Goal: Browse casually

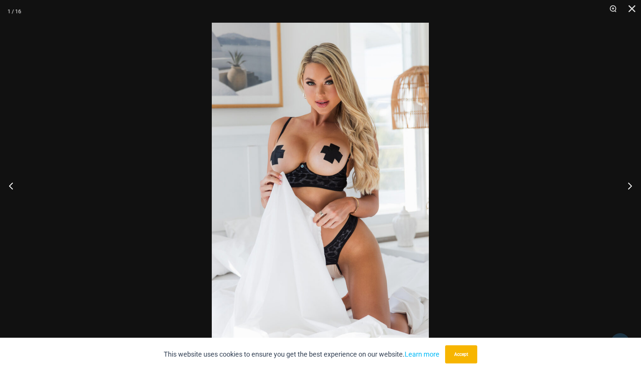
scroll to position [421, 0]
click at [628, 184] on button "Next" at bounding box center [627, 186] width 28 height 38
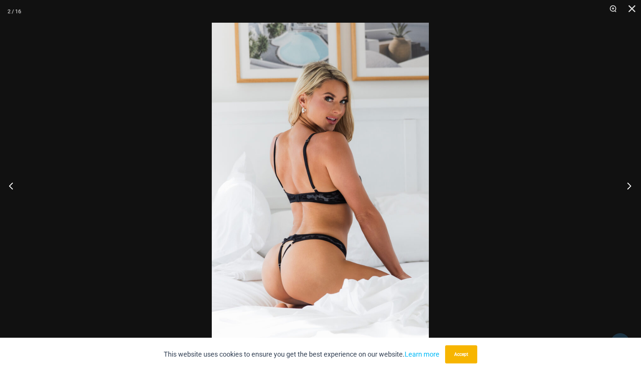
click at [628, 184] on button "Next" at bounding box center [627, 186] width 28 height 38
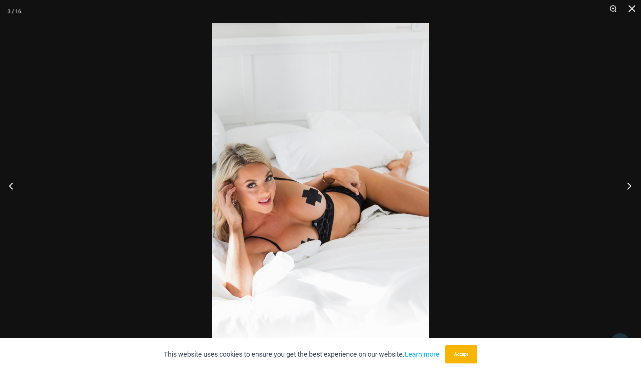
click at [628, 184] on button "Next" at bounding box center [627, 186] width 28 height 38
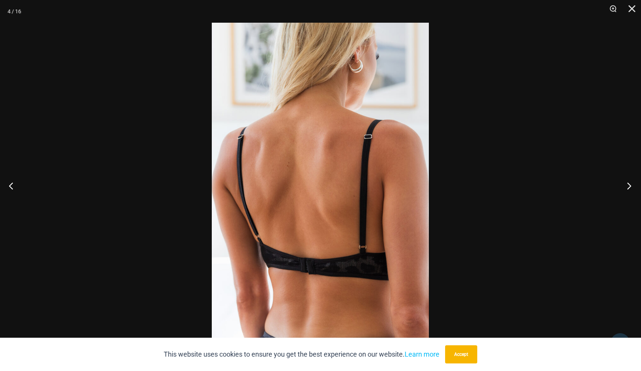
click at [628, 184] on button "Next" at bounding box center [627, 186] width 28 height 38
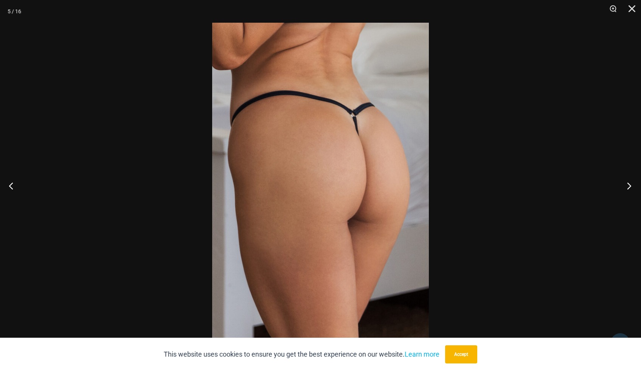
click at [628, 184] on button "Next" at bounding box center [627, 186] width 28 height 38
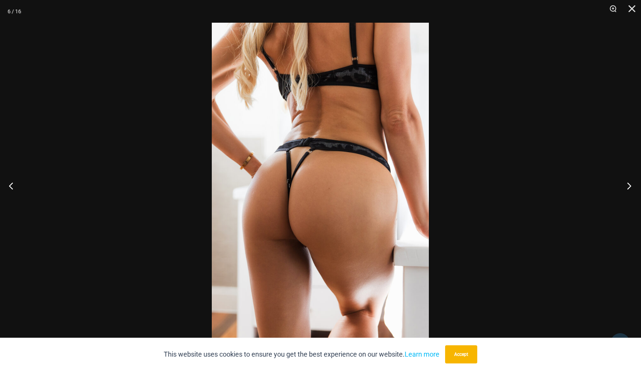
click at [628, 184] on button "Next" at bounding box center [627, 186] width 28 height 38
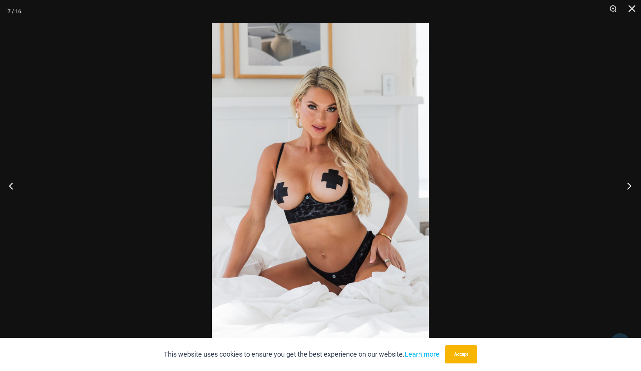
click at [628, 184] on button "Next" at bounding box center [627, 186] width 28 height 38
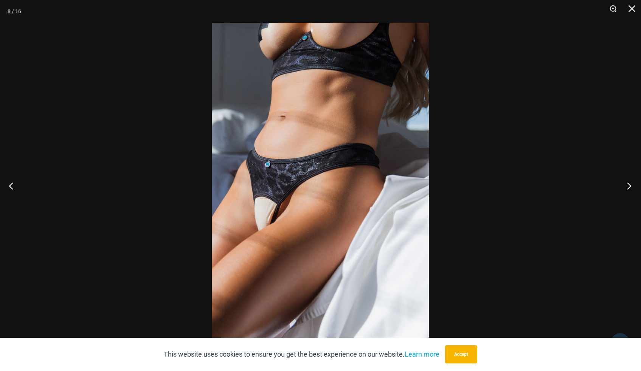
click at [628, 184] on button "Next" at bounding box center [627, 186] width 28 height 38
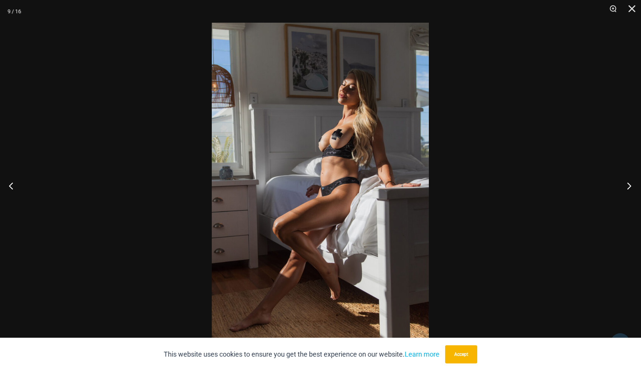
click at [628, 184] on button "Next" at bounding box center [627, 186] width 28 height 38
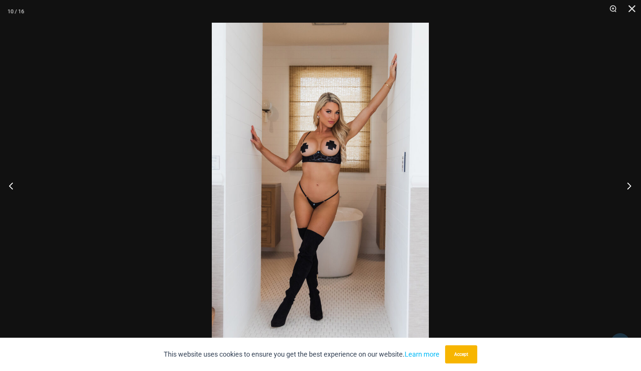
click at [628, 184] on button "Next" at bounding box center [627, 186] width 28 height 38
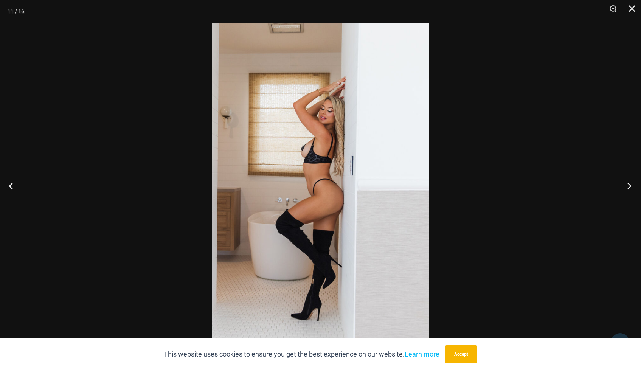
click at [628, 184] on button "Next" at bounding box center [627, 186] width 28 height 38
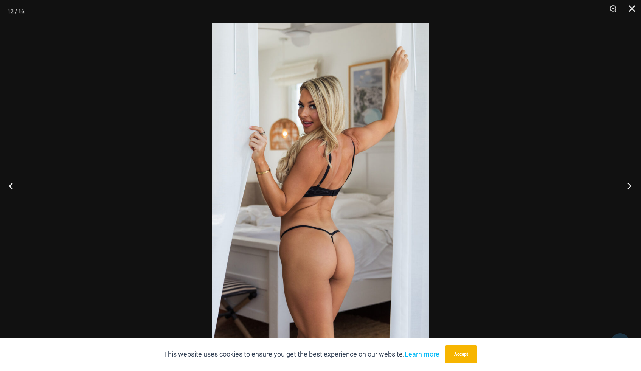
click at [628, 184] on button "Next" at bounding box center [627, 186] width 28 height 38
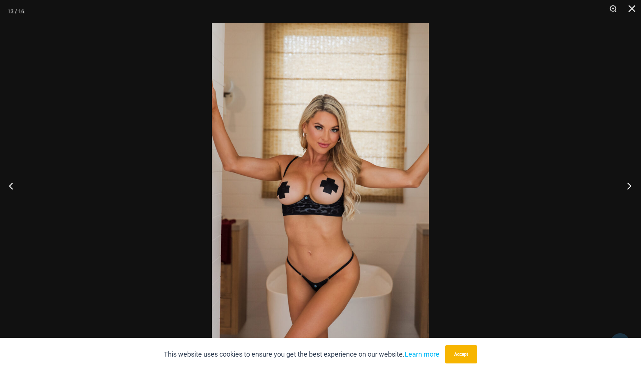
click at [628, 184] on button "Next" at bounding box center [627, 186] width 28 height 38
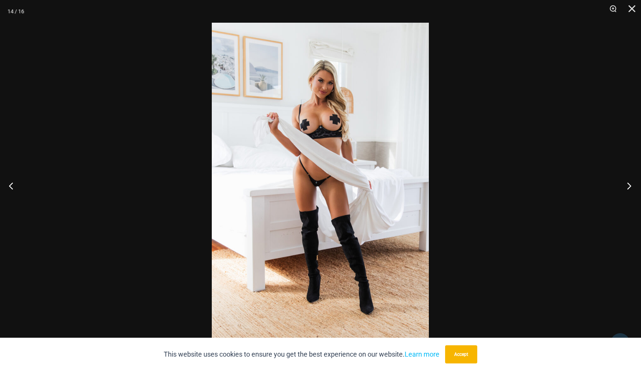
click at [628, 184] on button "Next" at bounding box center [627, 186] width 28 height 38
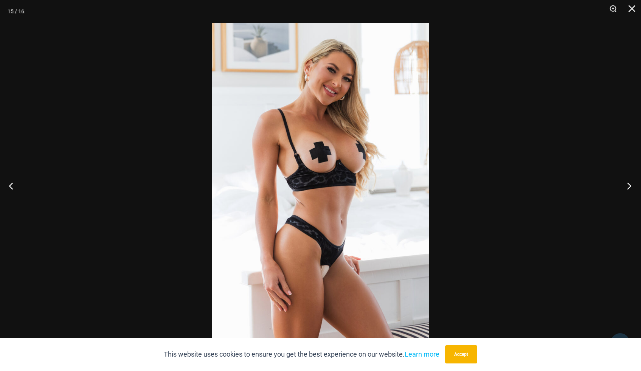
click at [628, 184] on button "Next" at bounding box center [627, 186] width 28 height 38
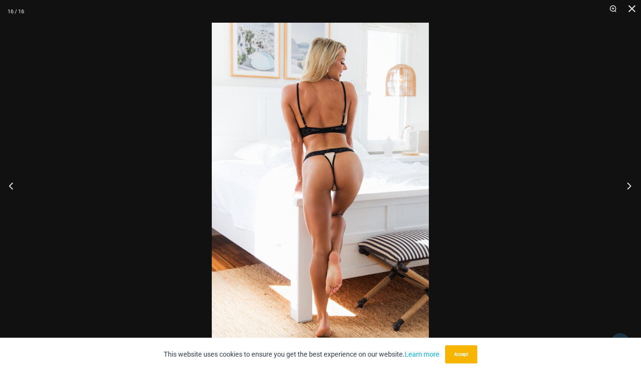
click at [628, 184] on button "Next" at bounding box center [627, 186] width 28 height 38
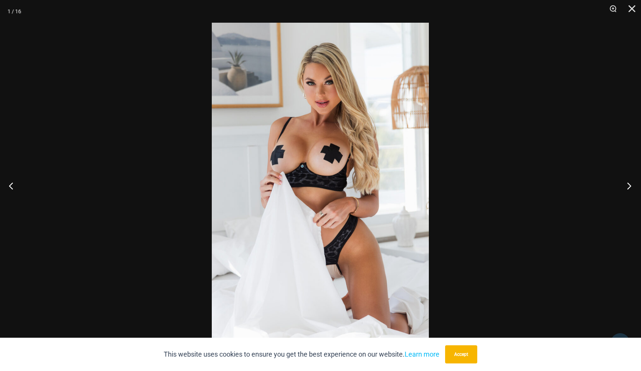
click at [628, 184] on button "Next" at bounding box center [627, 186] width 28 height 38
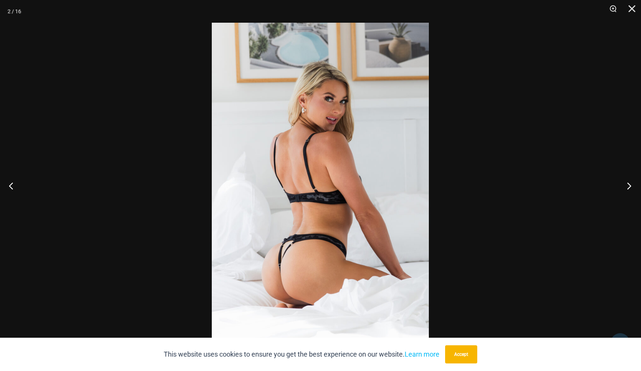
click at [628, 184] on button "Next" at bounding box center [627, 186] width 28 height 38
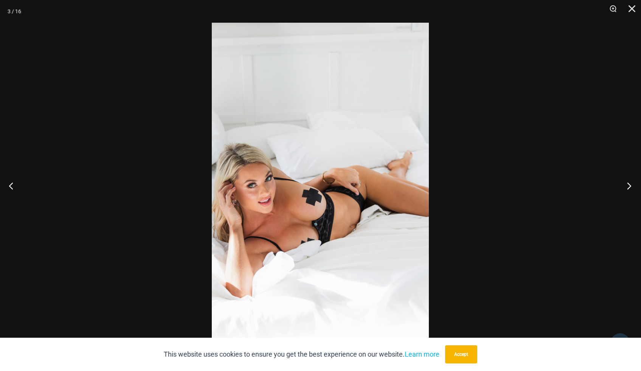
click at [628, 184] on button "Next" at bounding box center [627, 186] width 28 height 38
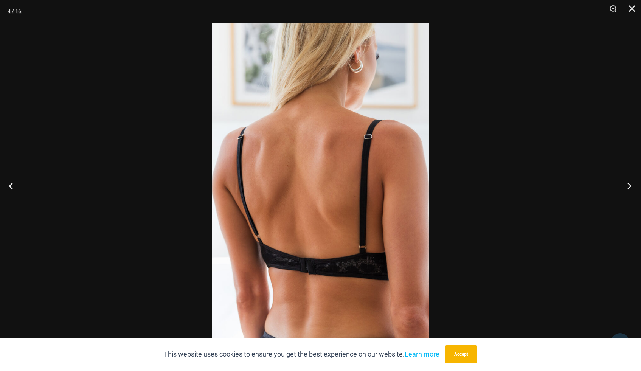
click at [628, 184] on button "Next" at bounding box center [627, 186] width 28 height 38
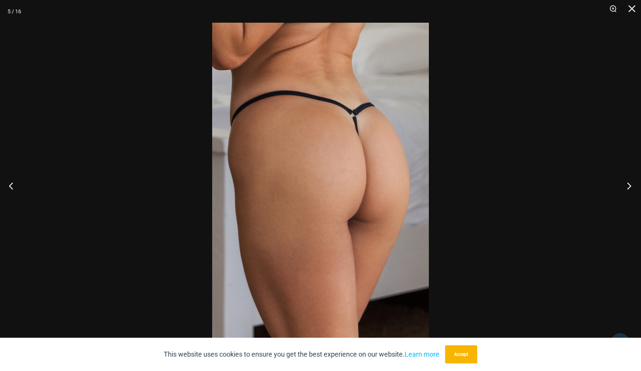
click at [628, 184] on button "Next" at bounding box center [627, 186] width 28 height 38
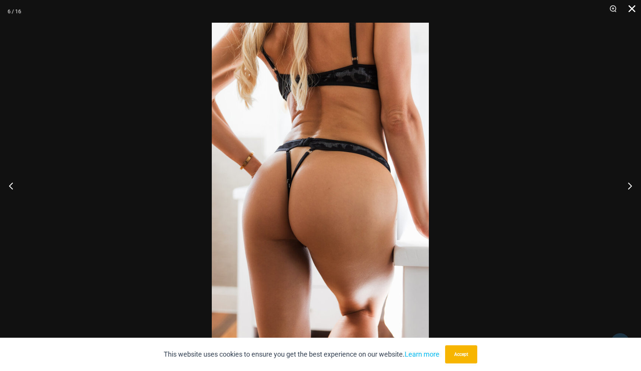
click at [630, 8] on button "Close" at bounding box center [629, 11] width 19 height 23
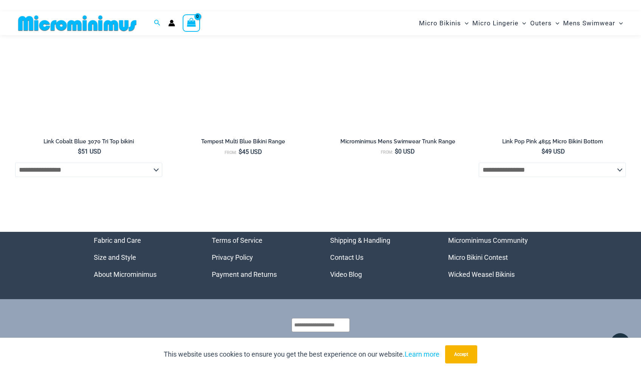
scroll to position [2602, 0]
